Goal: Browse casually: Explore the website without a specific task or goal

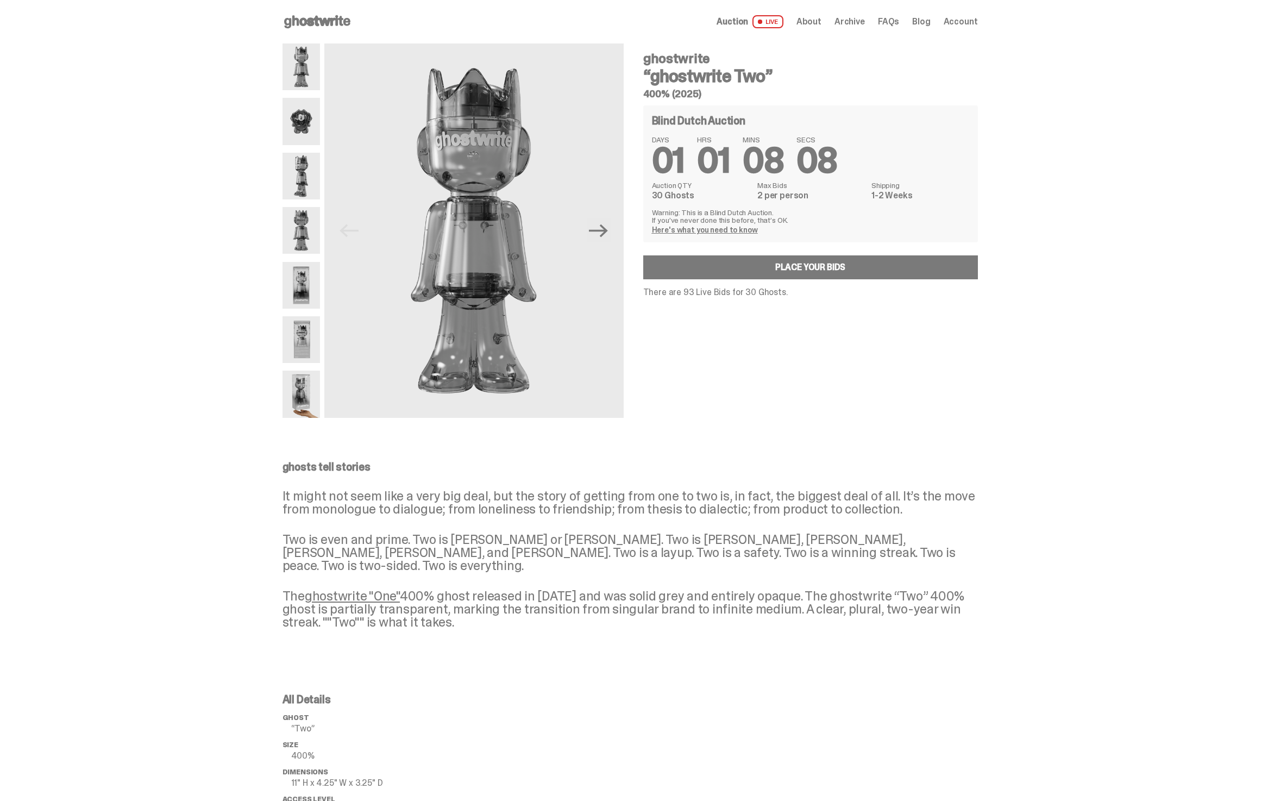
click at [323, 21] on use at bounding box center [317, 21] width 66 height 13
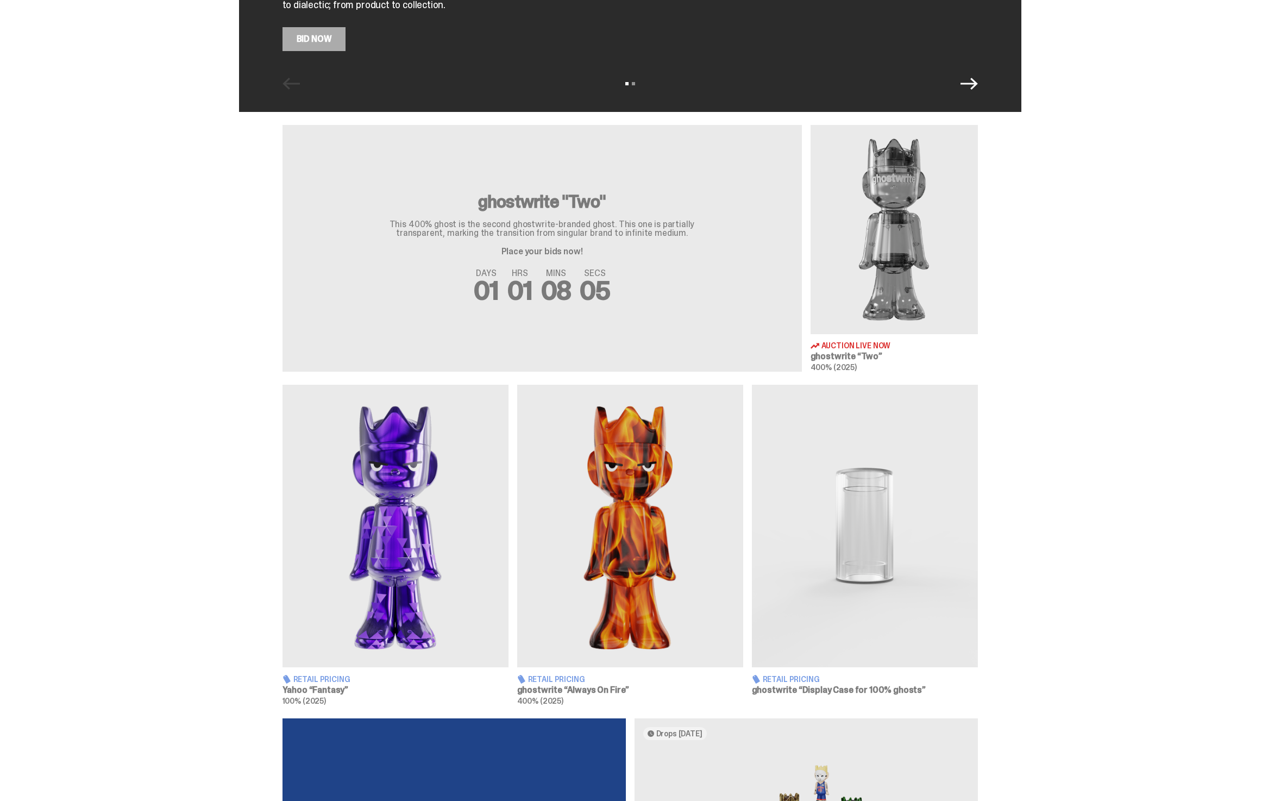
scroll to position [301, 0]
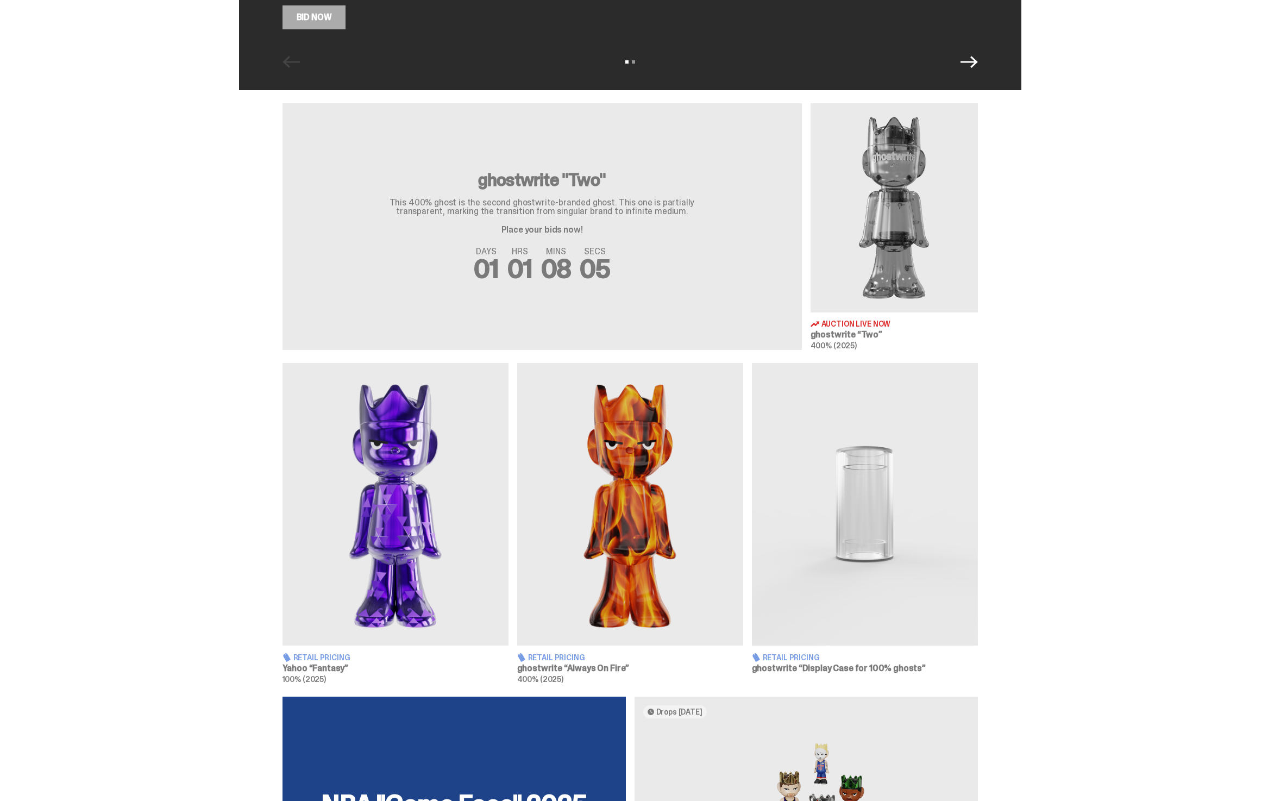
click at [416, 594] on img at bounding box center [395, 504] width 226 height 282
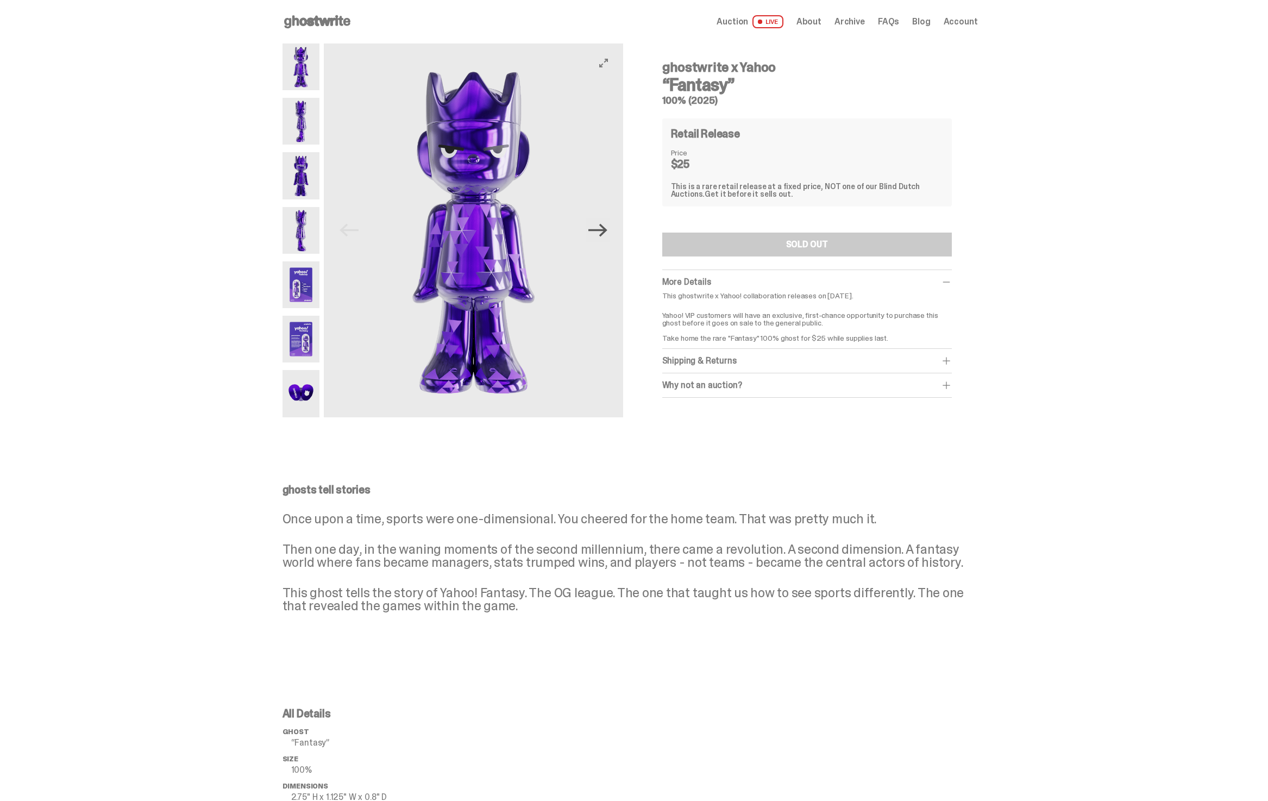
click at [607, 228] on icon "Next" at bounding box center [597, 230] width 19 height 19
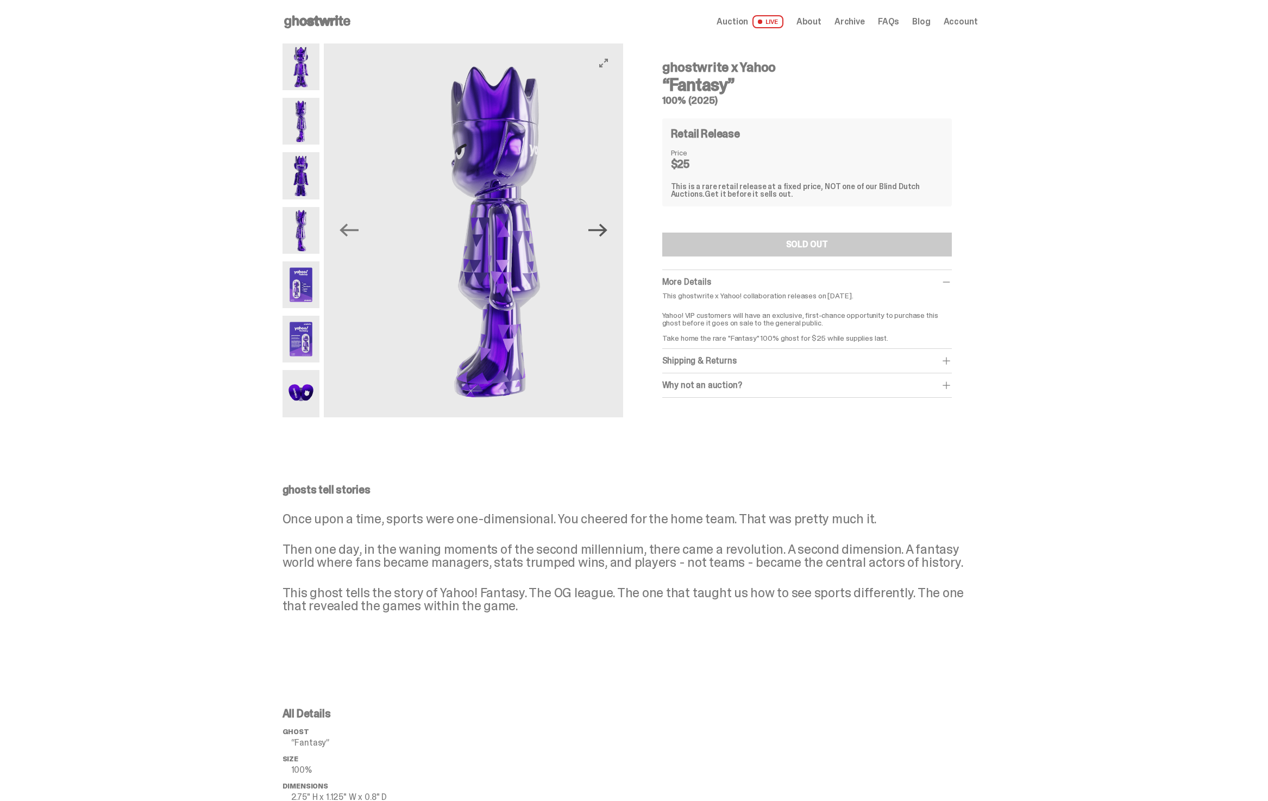
click at [607, 228] on icon "Next" at bounding box center [597, 230] width 19 height 19
